Goal: Task Accomplishment & Management: Manage account settings

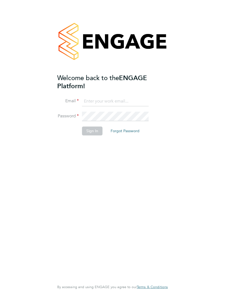
type input "[EMAIL_ADDRESS][DOMAIN_NAME]"
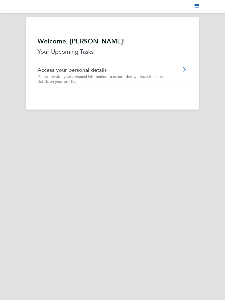
click at [199, 4] on polygon "Main navigation" at bounding box center [197, 4] width 4 height 1
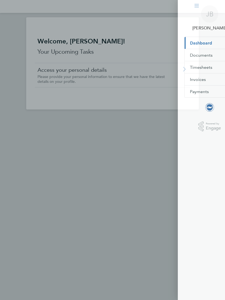
click at [191, 68] on span "Timesheets" at bounding box center [185, 67] width 22 height 5
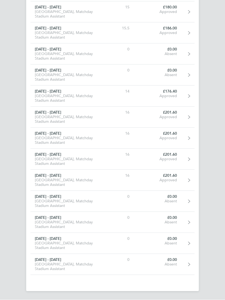
scroll to position [623, 0]
click at [192, 274] on link "01 - 31 Aug 2025 American Express Community Stadium, Matchday Stadium Assistant…" at bounding box center [113, 265] width 164 height 21
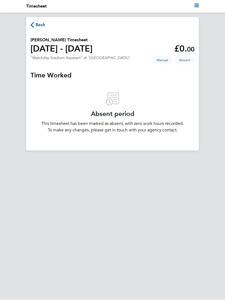
click at [37, 26] on span "Back" at bounding box center [41, 25] width 10 height 6
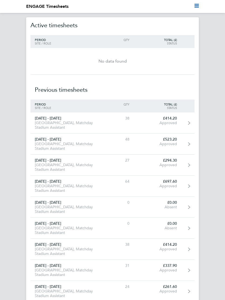
click at [45, 40] on span "Period" at bounding box center [40, 40] width 11 height 4
click at [130, 42] on div "Period Site / Role Qty Total (£) Status" at bounding box center [113, 41] width 164 height 13
click at [45, 42] on div "Site / Role" at bounding box center [67, 44] width 72 height 4
click at [172, 39] on div "Total (£)" at bounding box center [158, 40] width 48 height 4
click at [177, 45] on div "Status" at bounding box center [158, 44] width 48 height 4
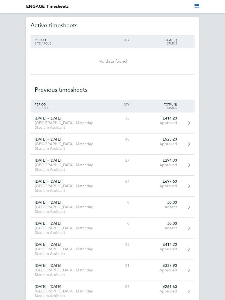
click at [174, 68] on div "No data found" at bounding box center [113, 61] width 164 height 19
click at [172, 77] on h2 "Previous timesheets" at bounding box center [113, 87] width 164 height 25
click at [198, 9] on svg-icon "Main navigation" at bounding box center [197, 6] width 4 height 6
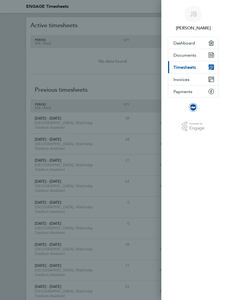
click at [205, 44] on button "Dashboard" at bounding box center [193, 43] width 50 height 12
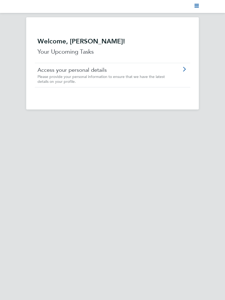
click at [183, 71] on icon at bounding box center [184, 69] width 7 height 4
click at [185, 71] on icon at bounding box center [184, 69] width 7 height 4
click at [196, 7] on polygon "Main navigation" at bounding box center [197, 7] width 4 height 1
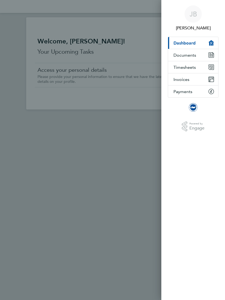
click at [158, 95] on div "JB John Budnik Applications: Current page: Dashboard Documents Timesheets Invoi…" at bounding box center [112, 150] width 225 height 300
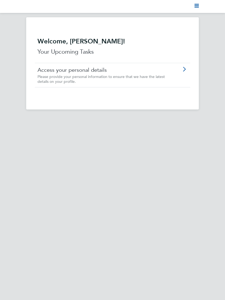
click at [148, 98] on div "Welcome, John! Your Upcoming Tasks Access your personal details Please provide …" at bounding box center [113, 62] width 156 height 73
click at [185, 70] on icon at bounding box center [184, 69] width 7 height 4
